Goal: Information Seeking & Learning: Learn about a topic

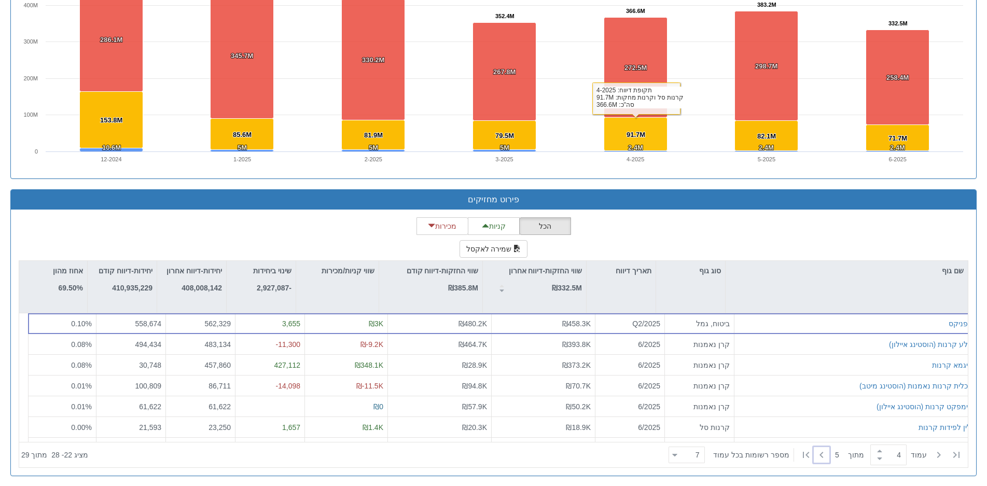
scroll to position [0, 1891]
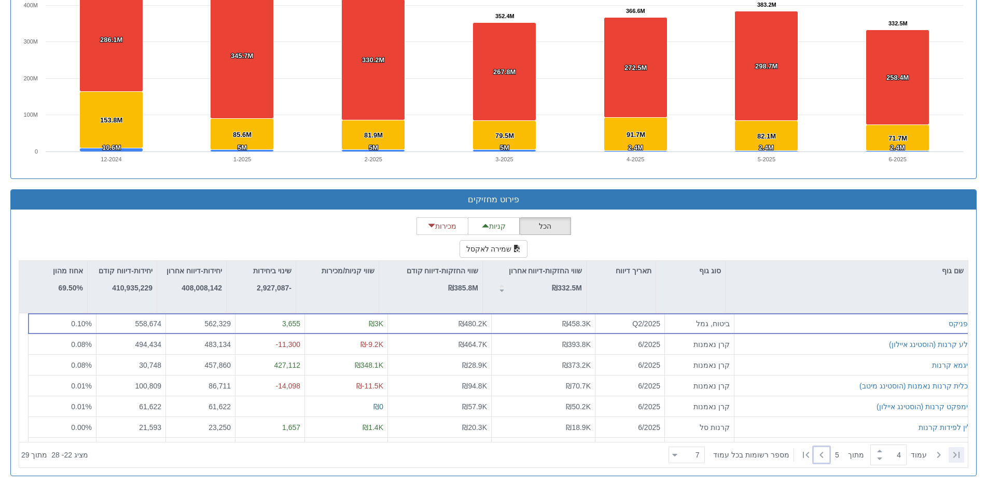
click at [951, 451] on icon at bounding box center [956, 455] width 12 height 12
type input "1"
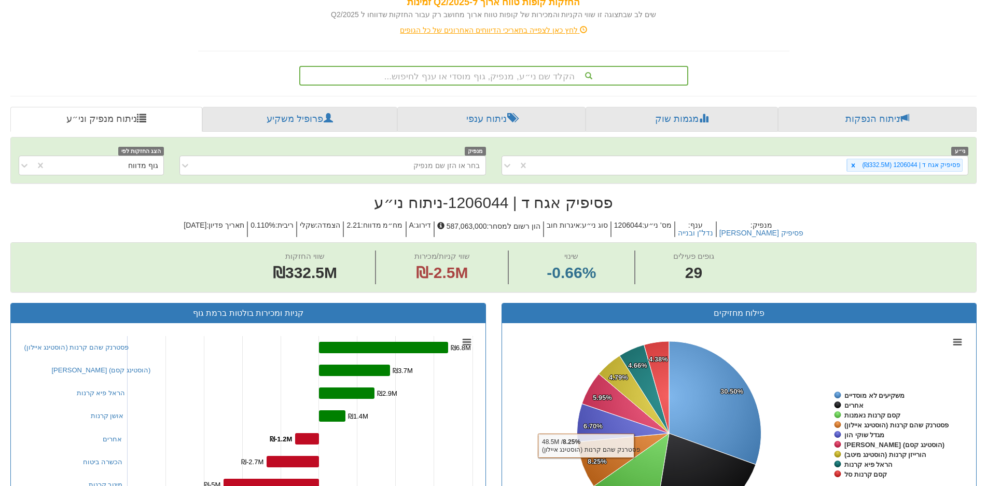
scroll to position [0, 0]
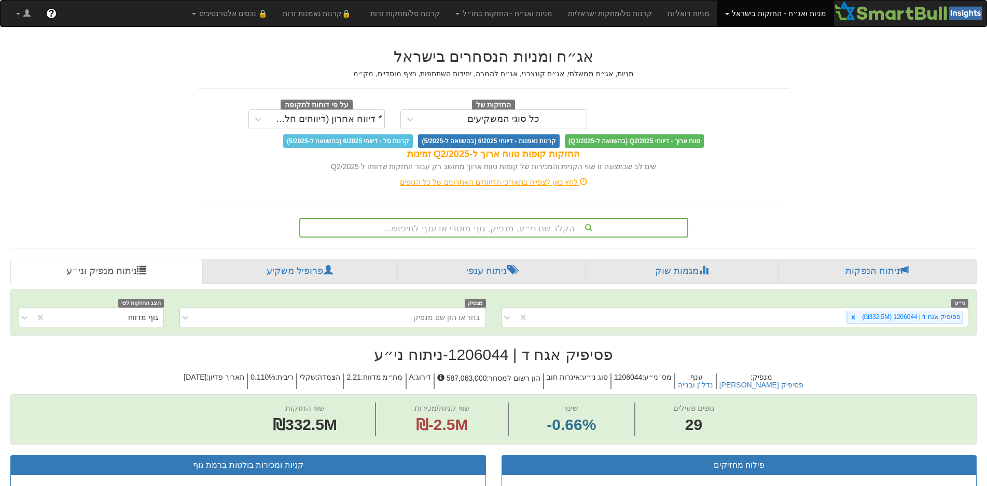
click at [534, 135] on span "קרנות נאמנות - דיווחי 6/2025 (בהשוואה ל-5/2025)" at bounding box center [488, 140] width 141 height 13
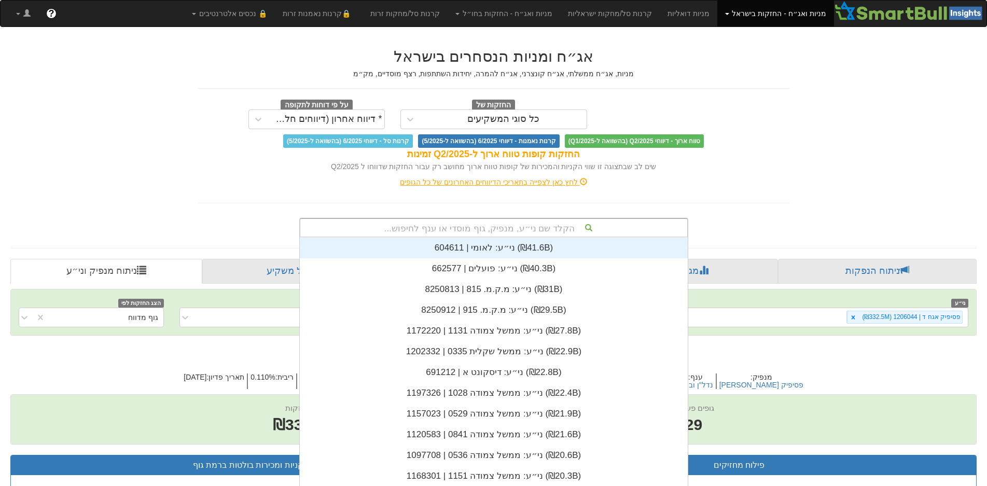
scroll to position [9, 0]
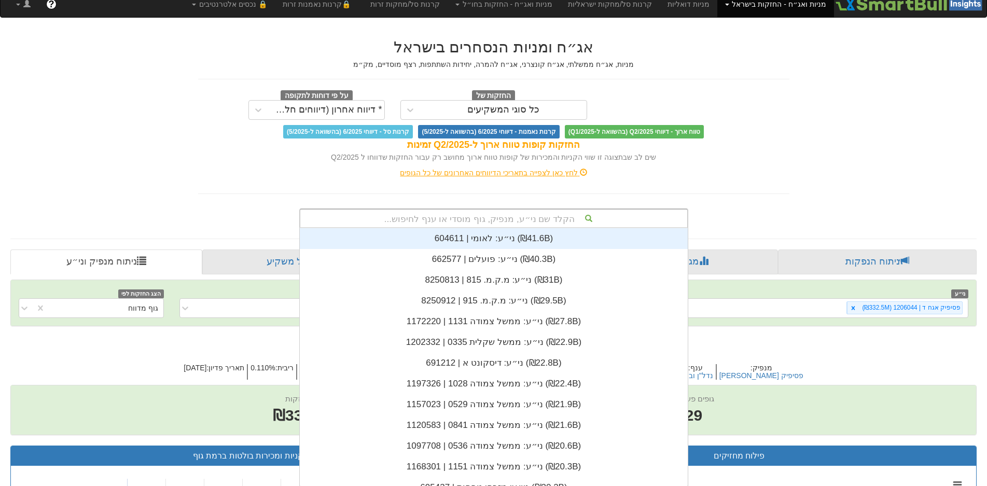
click at [536, 227] on div "הקלד שם ני״ע, מנפיק, גוף מוסדי או ענף לחיפוש... ני״ע: ‏לאומי | 604611 ‎(₪41.6B)…" at bounding box center [493, 218] width 389 height 20
type input "נכ"
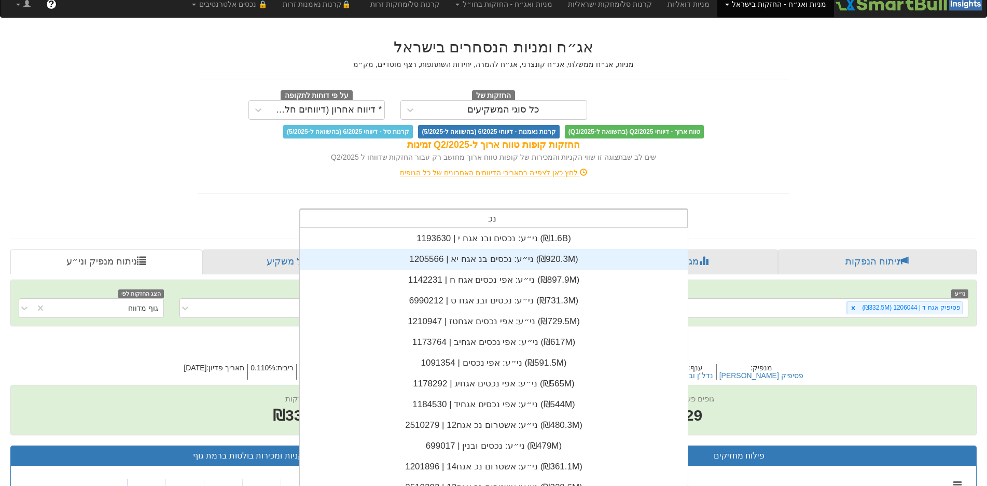
click at [516, 261] on div "ני״ע: ‏נכסים בנ אגח יא | 1205566 ‎(₪920.3M)‎" at bounding box center [494, 259] width 388 height 21
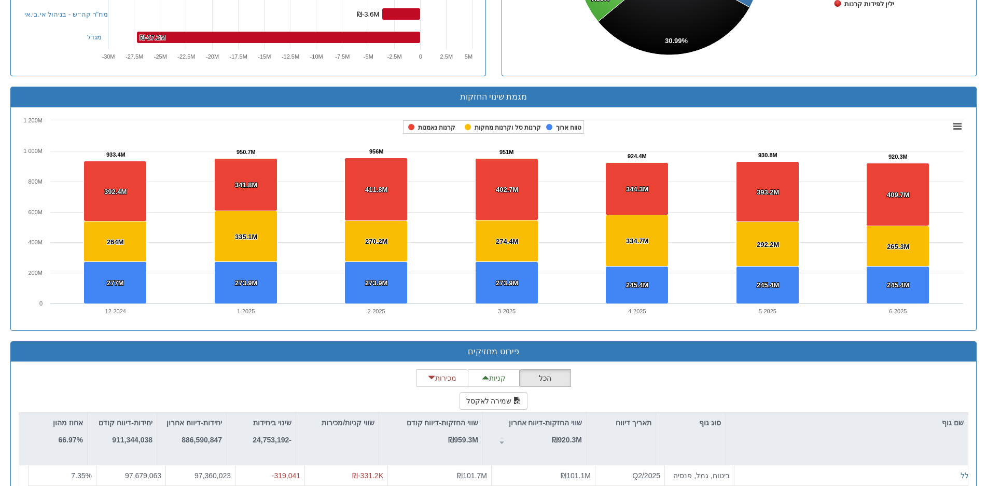
scroll to position [778, 0]
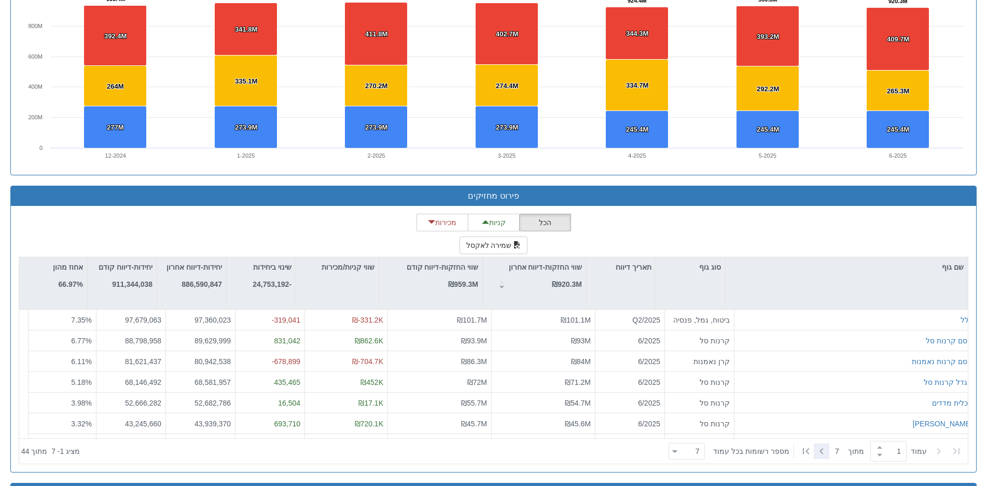
click at [819, 448] on icon at bounding box center [821, 451] width 4 height 6
click at [955, 450] on icon at bounding box center [956, 451] width 6 height 6
type input "1"
click at [864, 315] on div "כלל" at bounding box center [856, 320] width 234 height 10
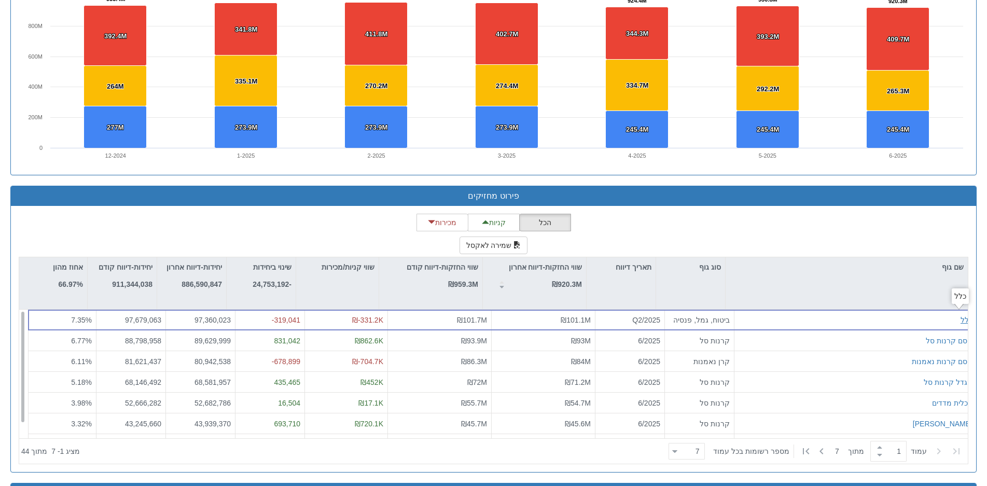
click at [960, 318] on div "כלל" at bounding box center [966, 320] width 12 height 10
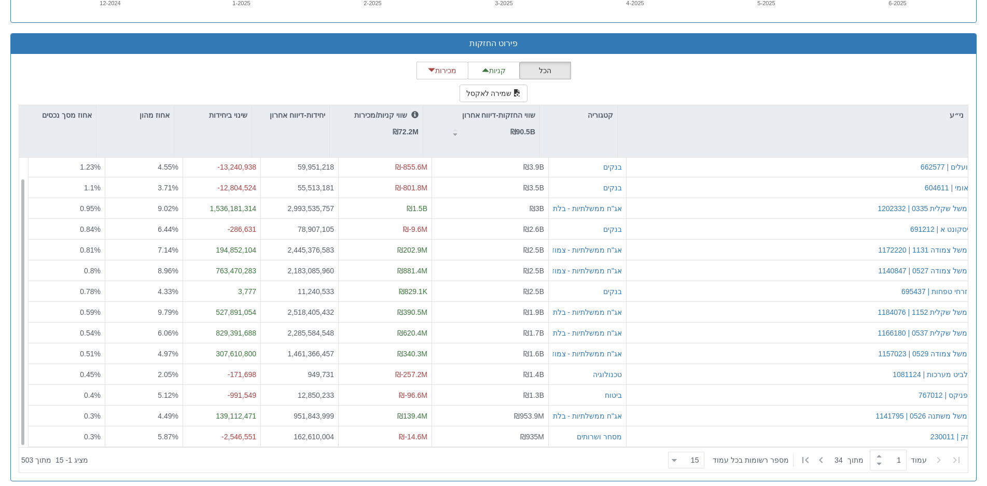
scroll to position [991, 0]
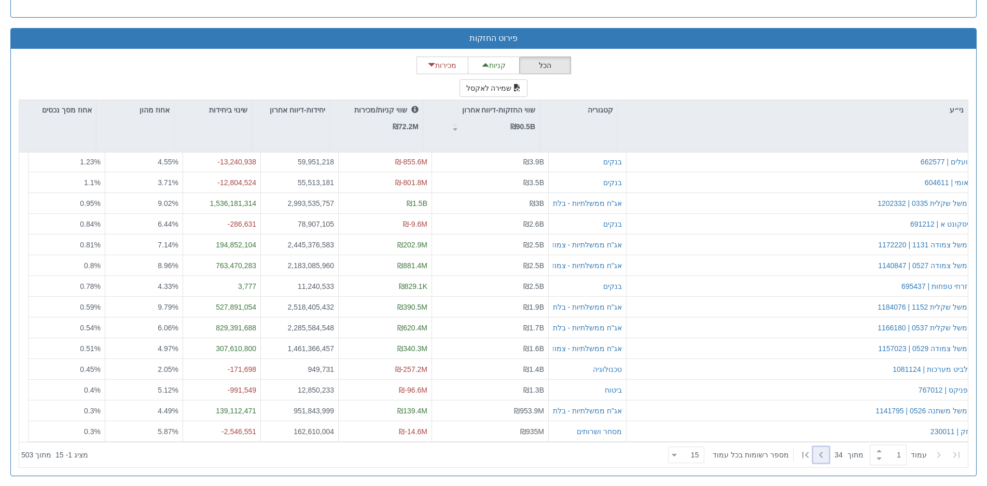
click at [825, 455] on div at bounding box center [821, 455] width 16 height 16
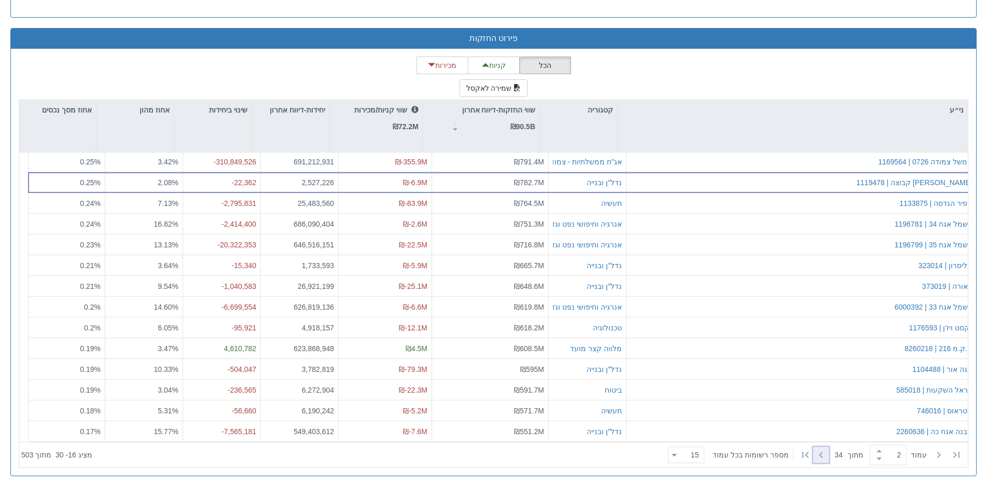
click at [820, 456] on icon at bounding box center [821, 455] width 12 height 12
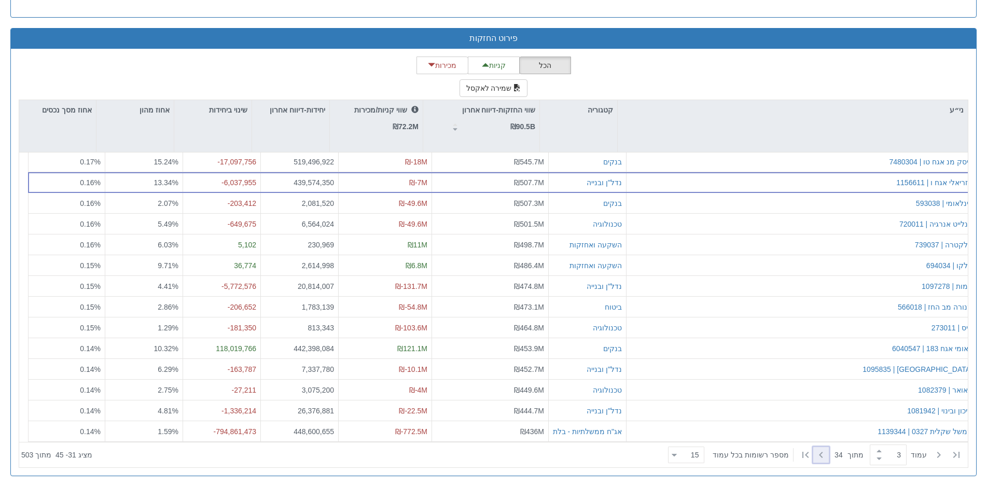
click at [820, 456] on icon at bounding box center [821, 455] width 12 height 12
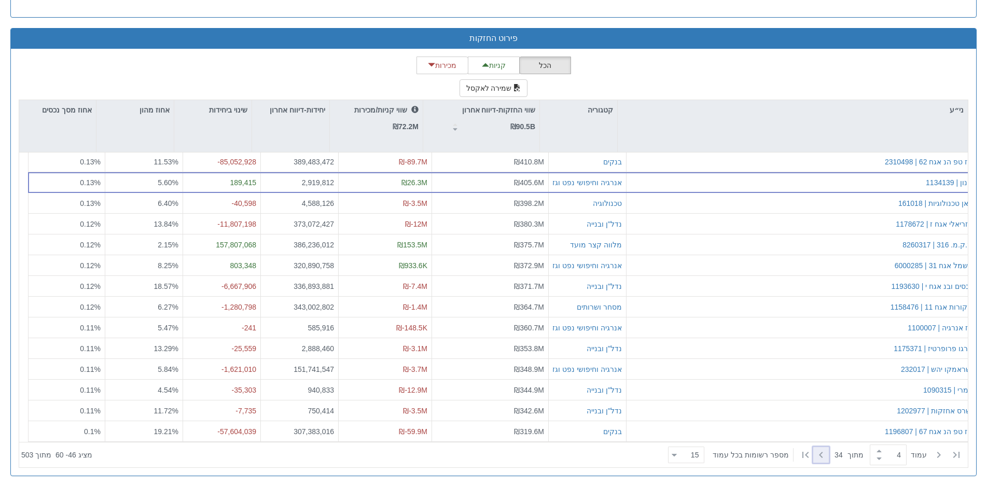
click at [820, 456] on icon at bounding box center [821, 455] width 12 height 12
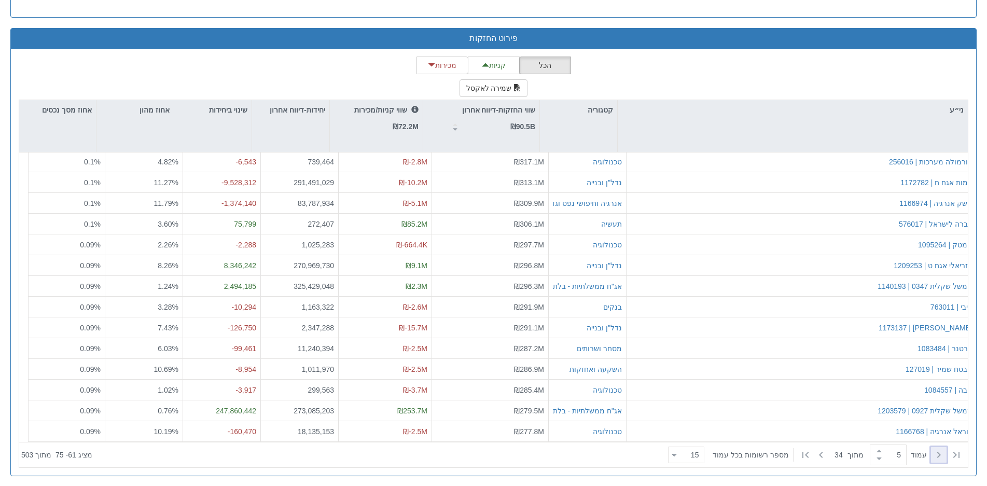
click at [936, 451] on icon at bounding box center [938, 455] width 12 height 12
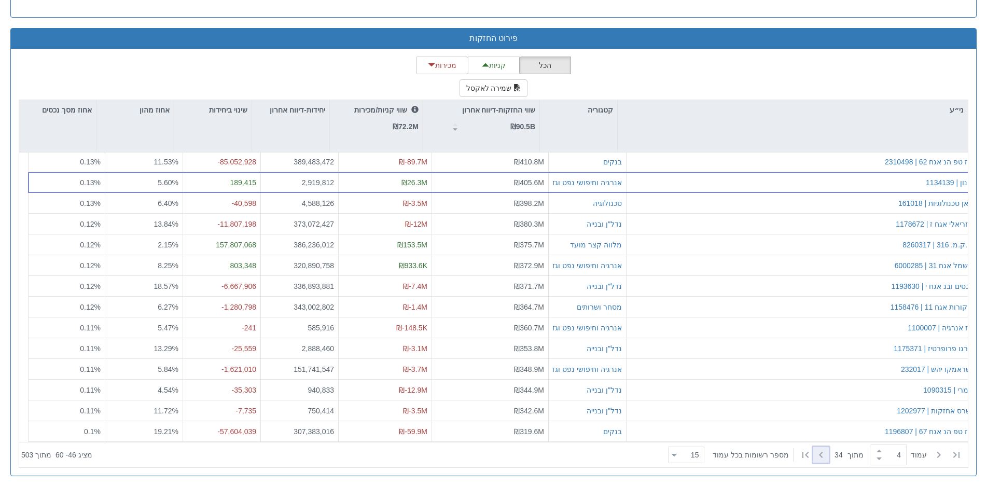
click at [819, 449] on icon at bounding box center [821, 455] width 12 height 12
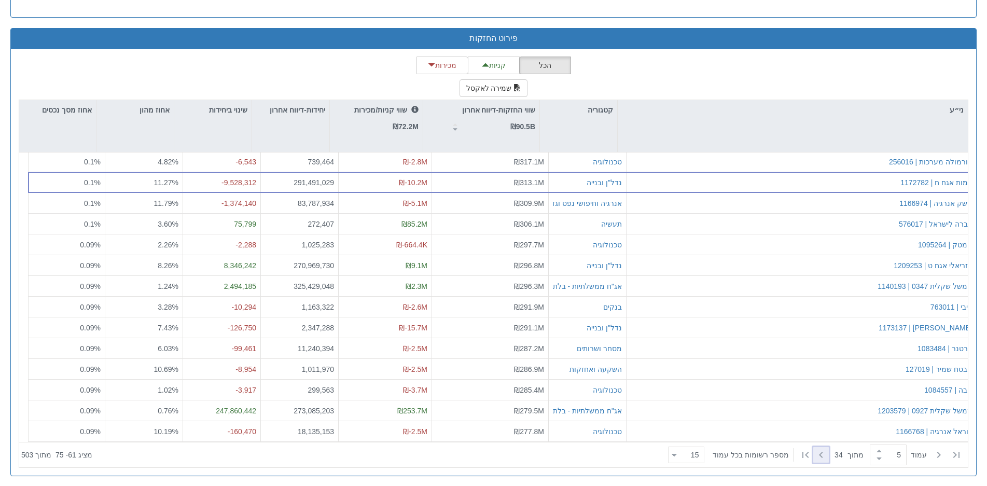
click at [818, 449] on icon at bounding box center [821, 455] width 12 height 12
type input "6"
